Goal: Transaction & Acquisition: Purchase product/service

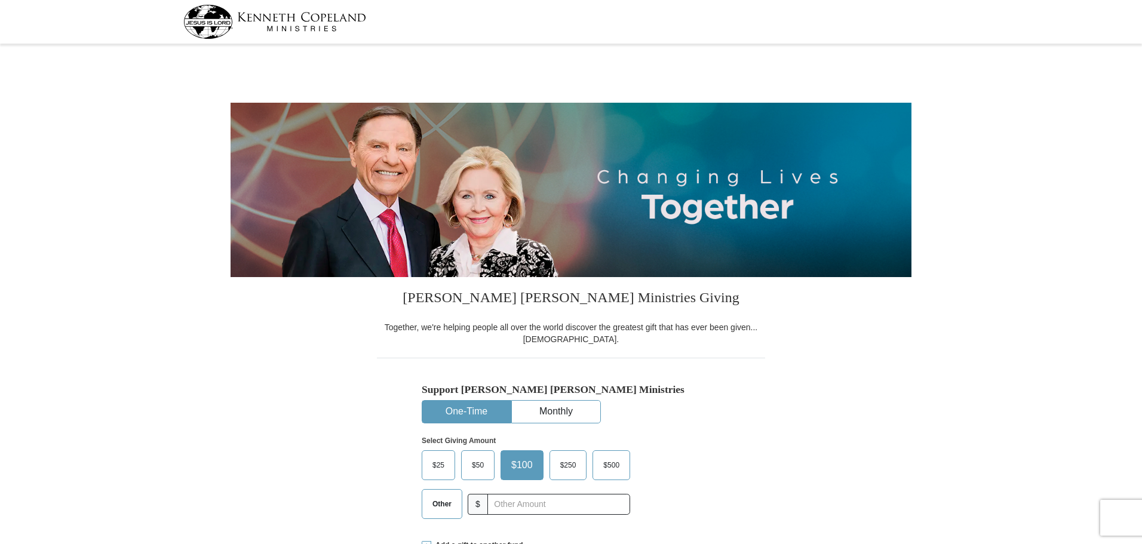
select select "[GEOGRAPHIC_DATA]"
click at [451, 466] on label "$25" at bounding box center [438, 465] width 32 height 29
click at [0, 0] on input "$25" at bounding box center [0, 0] width 0 height 0
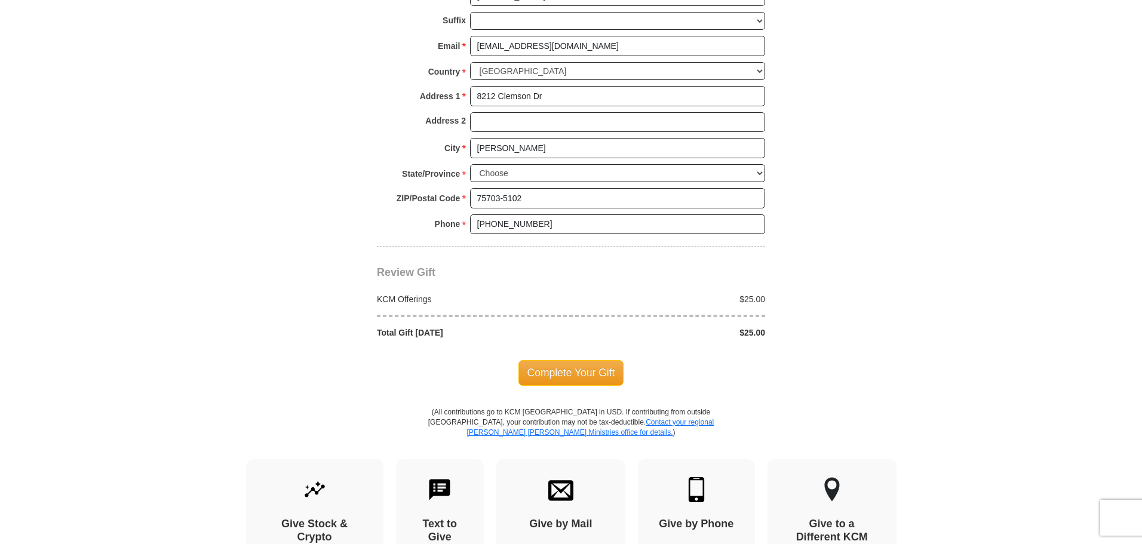
scroll to position [896, 0]
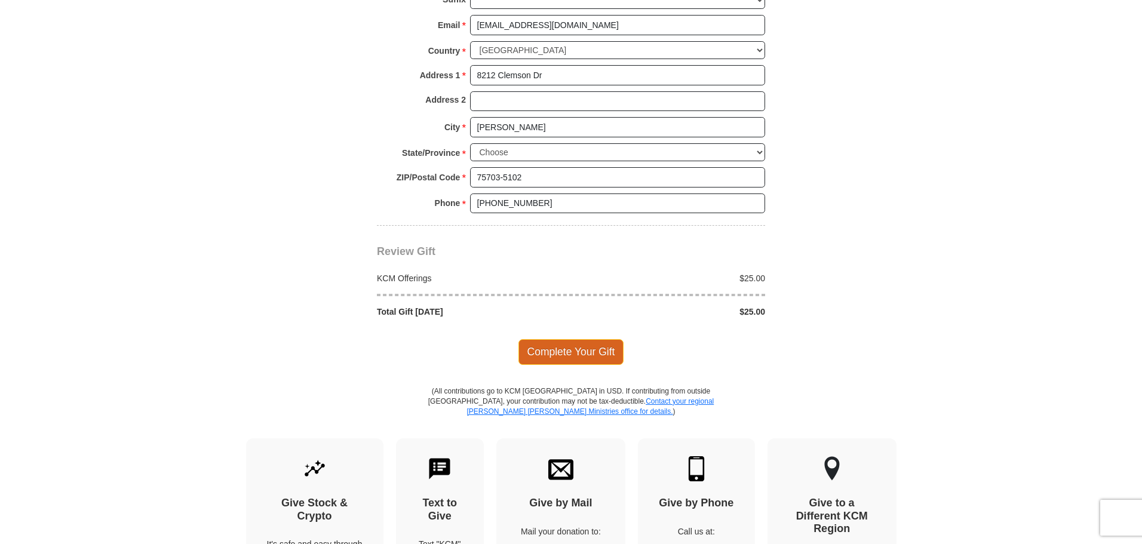
click at [576, 354] on span "Complete Your Gift" at bounding box center [571, 351] width 106 height 25
